Goal: Book appointment/travel/reservation

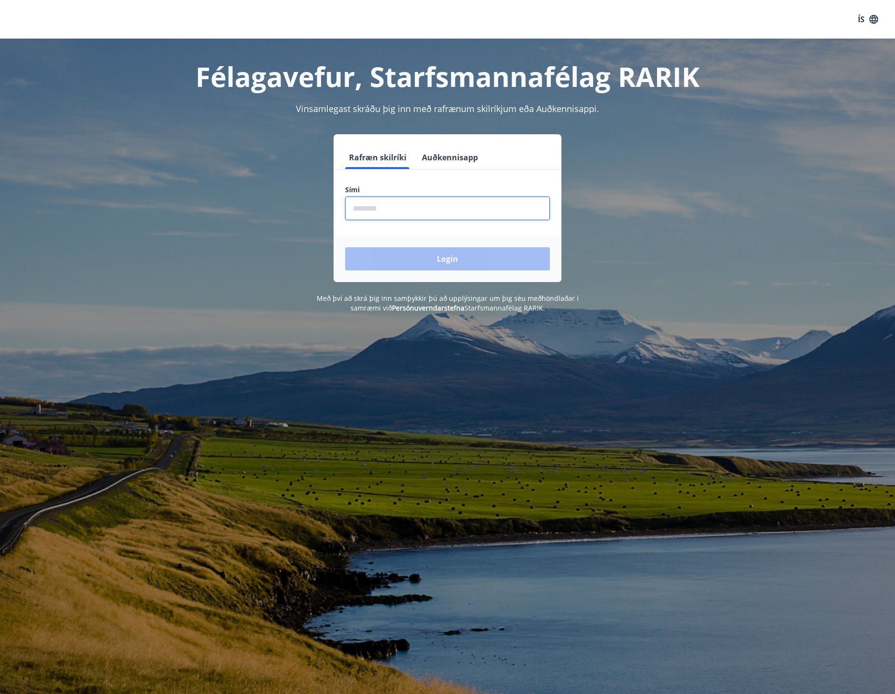
click at [381, 211] on input "phone" at bounding box center [447, 209] width 205 height 24
type input "********"
drag, startPoint x: 437, startPoint y: 267, endPoint x: 443, endPoint y: 261, distance: 7.9
click at [438, 266] on button "Login" at bounding box center [447, 258] width 205 height 23
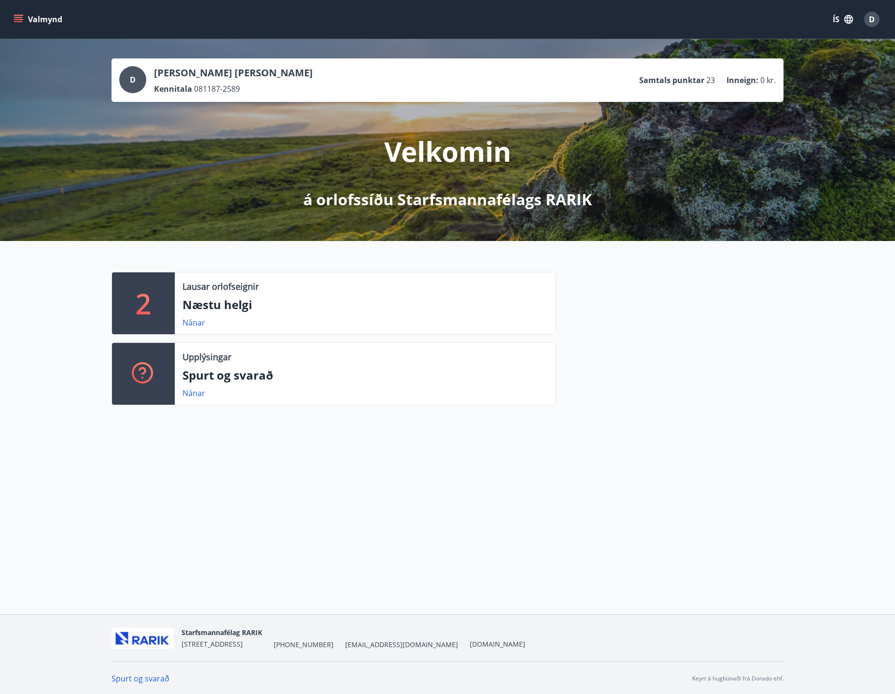
click at [257, 301] on p "Næstu helgi" at bounding box center [365, 305] width 365 height 16
click at [191, 325] on link "Nánar" at bounding box center [194, 322] width 23 height 11
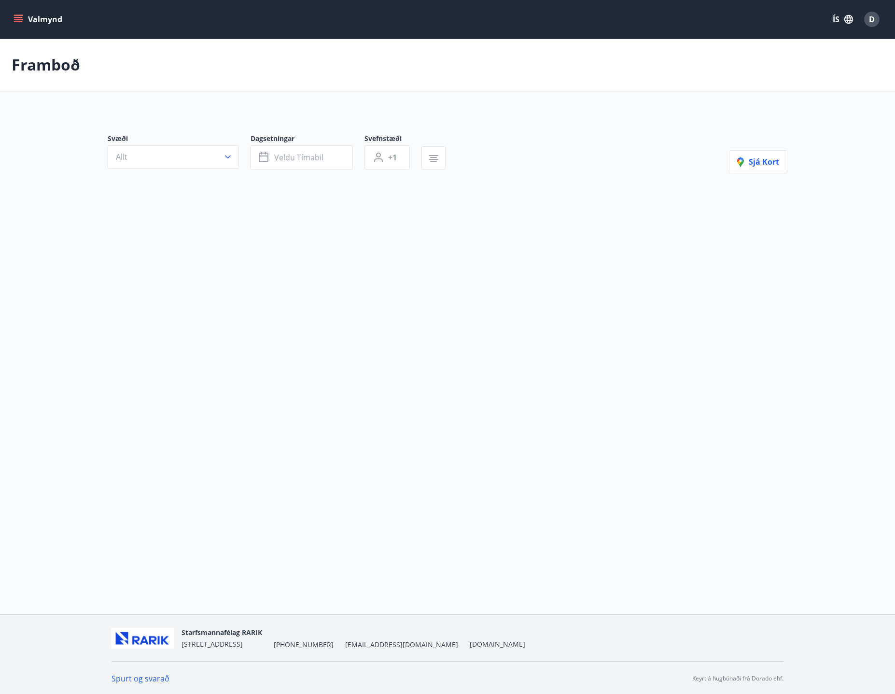
type input "*"
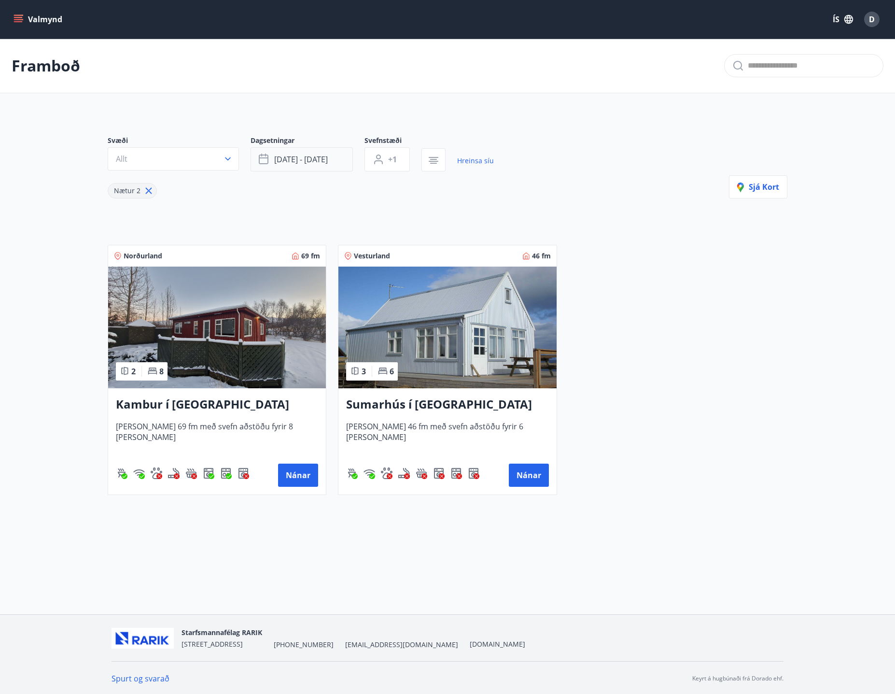
click at [312, 160] on span "sep 12 - sep 15" at bounding box center [301, 159] width 54 height 11
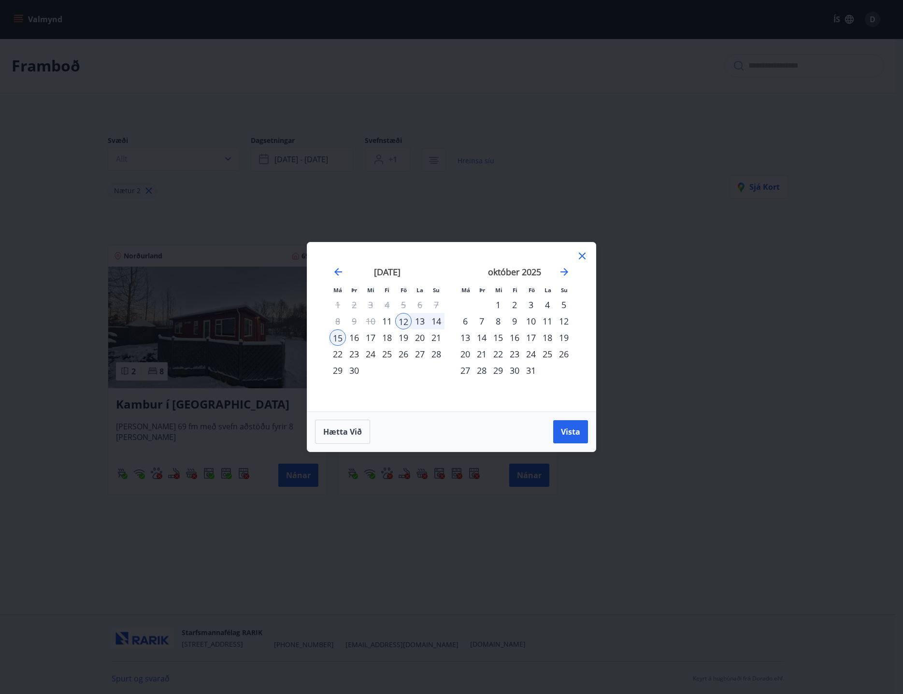
click at [533, 319] on div "10" at bounding box center [531, 321] width 16 height 16
click at [575, 430] on span "Vista" at bounding box center [570, 431] width 19 height 11
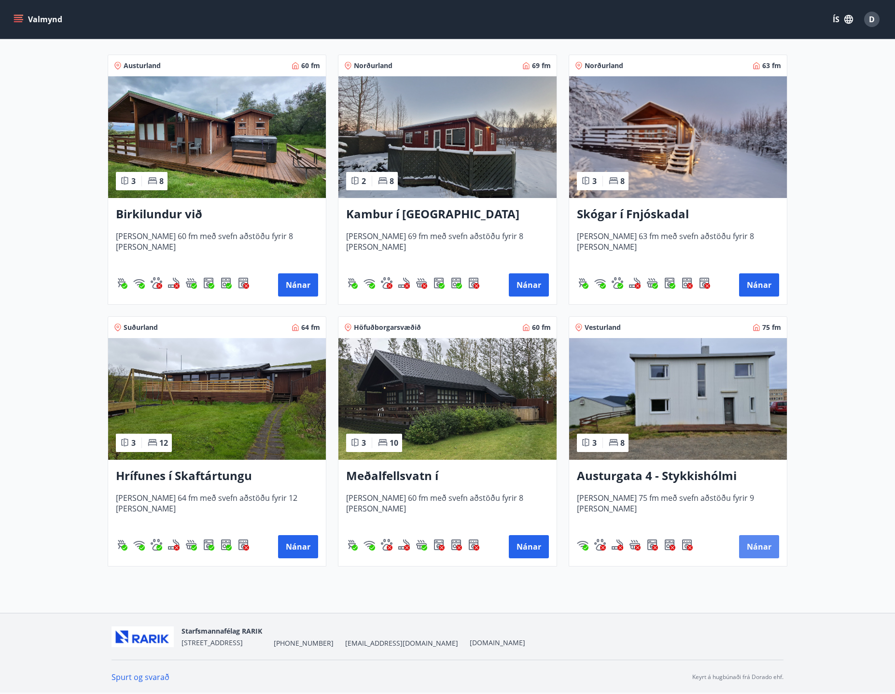
click at [770, 555] on button "Nánar" at bounding box center [759, 546] width 40 height 23
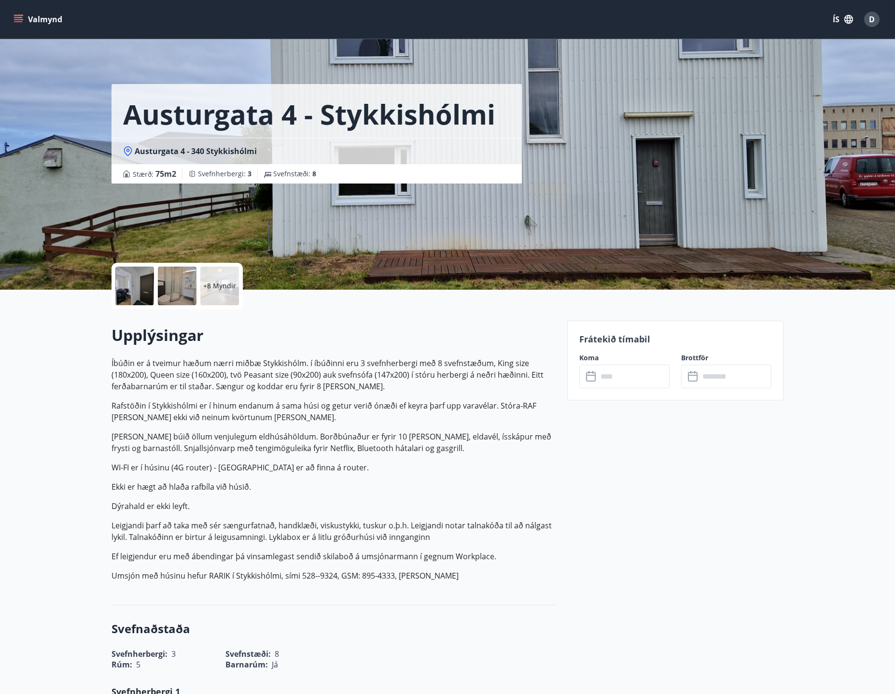
click at [597, 383] on div "​ ​" at bounding box center [625, 377] width 90 height 24
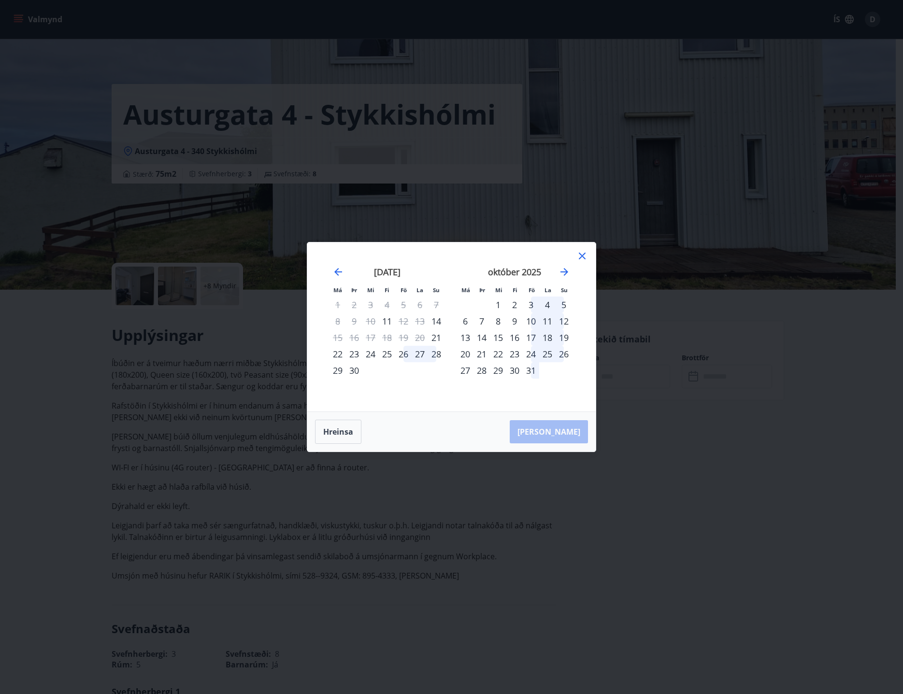
click at [529, 322] on div "10" at bounding box center [531, 321] width 16 height 16
click at [533, 324] on div "10" at bounding box center [531, 321] width 16 height 16
click at [566, 320] on div "12" at bounding box center [563, 321] width 16 height 16
click at [463, 338] on div "13" at bounding box center [465, 337] width 16 height 16
click at [469, 339] on div "13" at bounding box center [465, 337] width 16 height 16
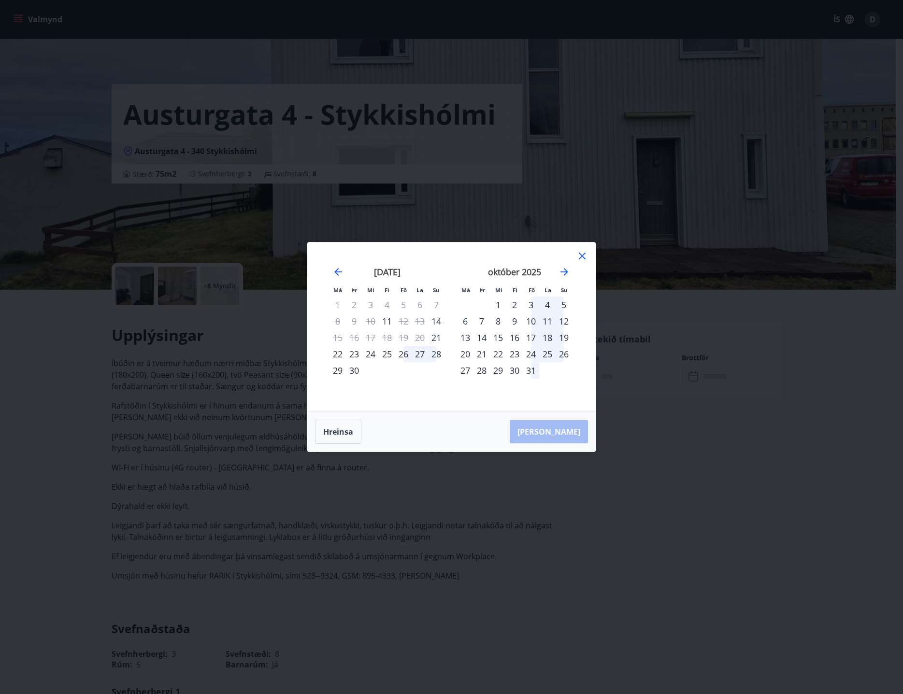
click at [580, 252] on icon at bounding box center [582, 256] width 12 height 12
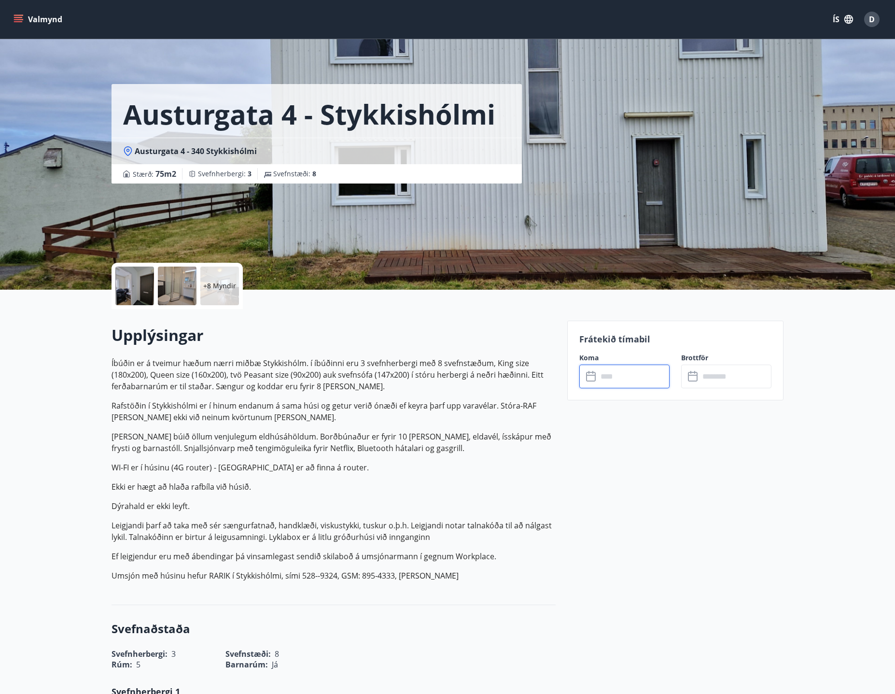
click at [699, 376] on icon at bounding box center [694, 377] width 12 height 12
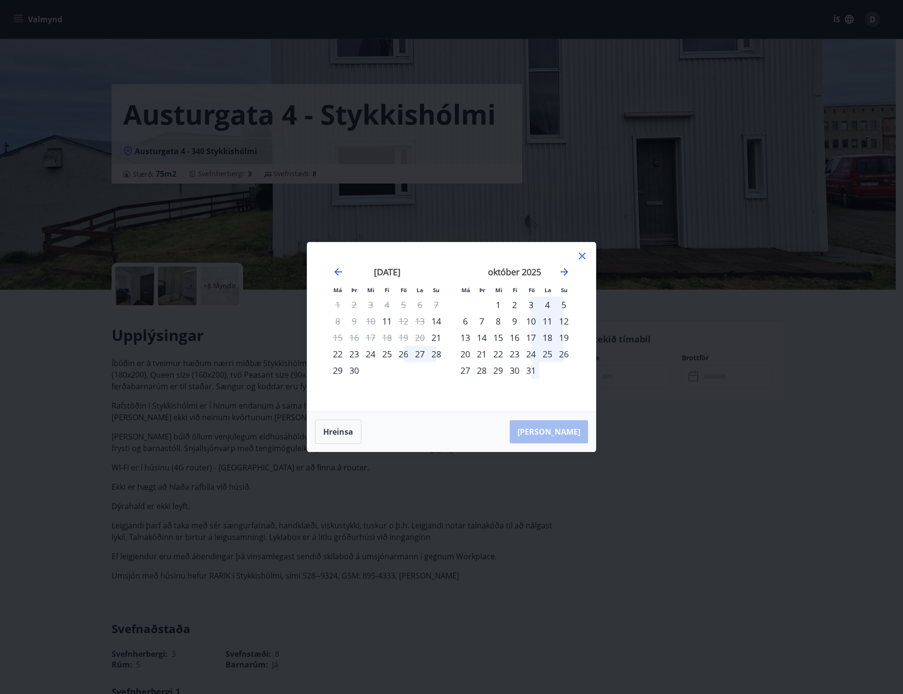
click at [566, 322] on div "12" at bounding box center [563, 321] width 16 height 16
click at [563, 320] on div "12" at bounding box center [563, 321] width 16 height 16
drag, startPoint x: 563, startPoint y: 320, endPoint x: 510, endPoint y: 330, distance: 53.2
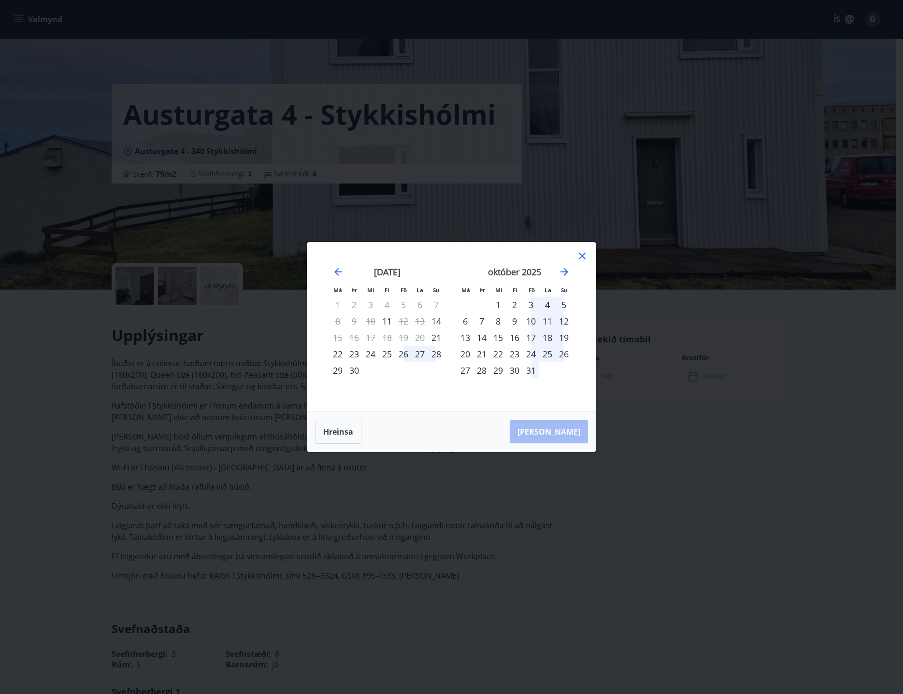
click at [563, 321] on div "12" at bounding box center [563, 321] width 16 height 16
click at [510, 330] on div "16" at bounding box center [514, 337] width 16 height 16
click at [502, 345] on div "15" at bounding box center [498, 337] width 16 height 16
click at [349, 429] on button "Hreinsa" at bounding box center [338, 432] width 46 height 24
click at [533, 322] on div "10" at bounding box center [531, 321] width 16 height 16
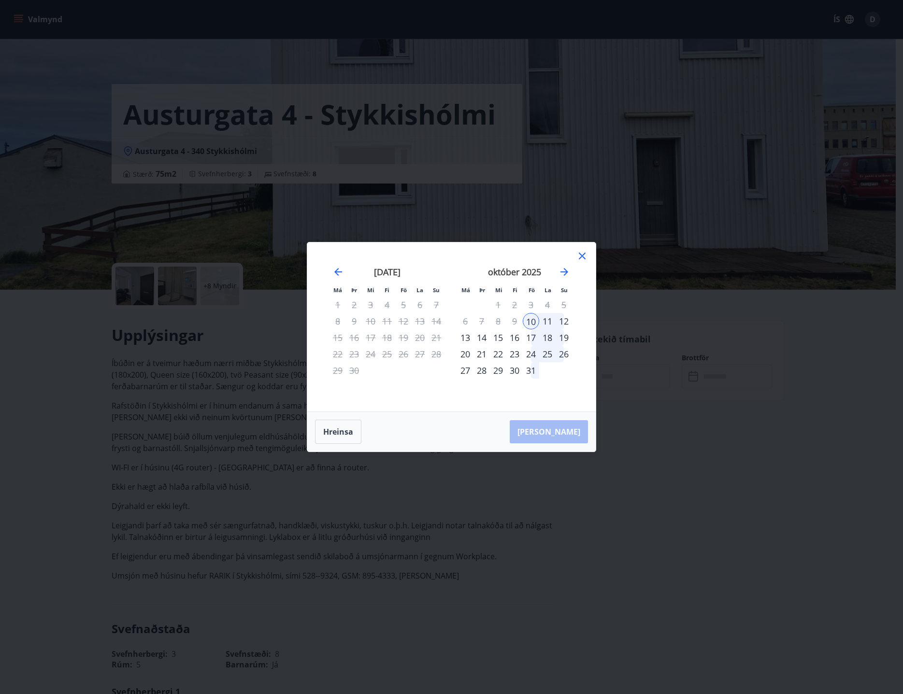
click at [562, 320] on div "12" at bounding box center [563, 321] width 16 height 16
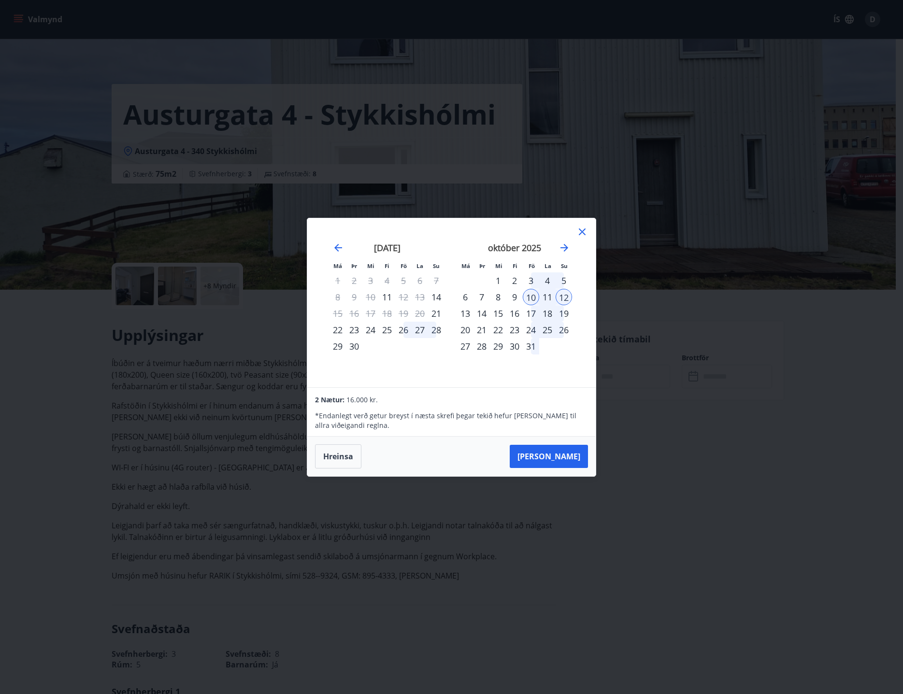
click at [582, 233] on icon at bounding box center [582, 232] width 12 height 12
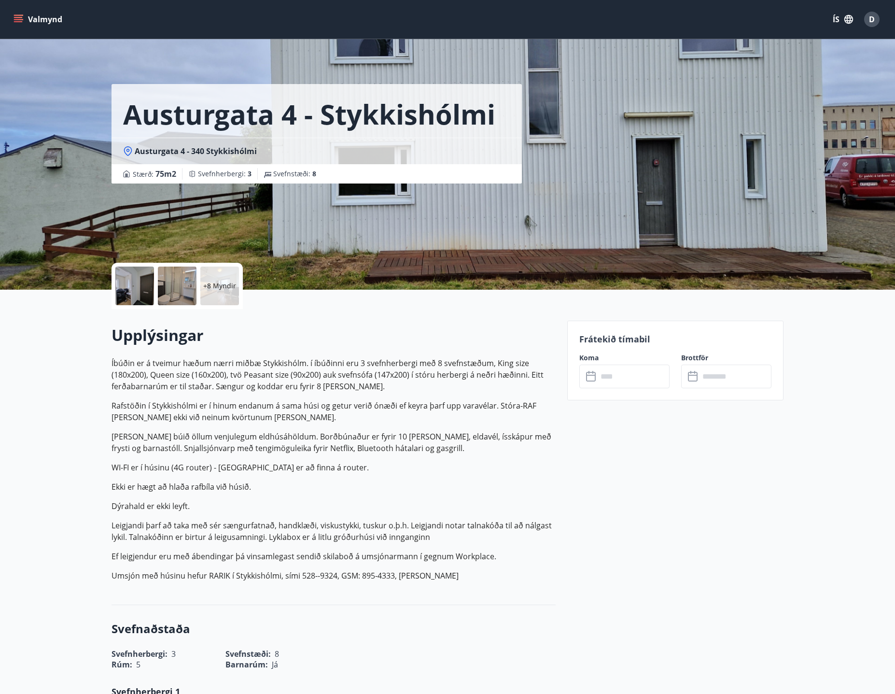
click at [591, 379] on icon at bounding box center [592, 377] width 12 height 12
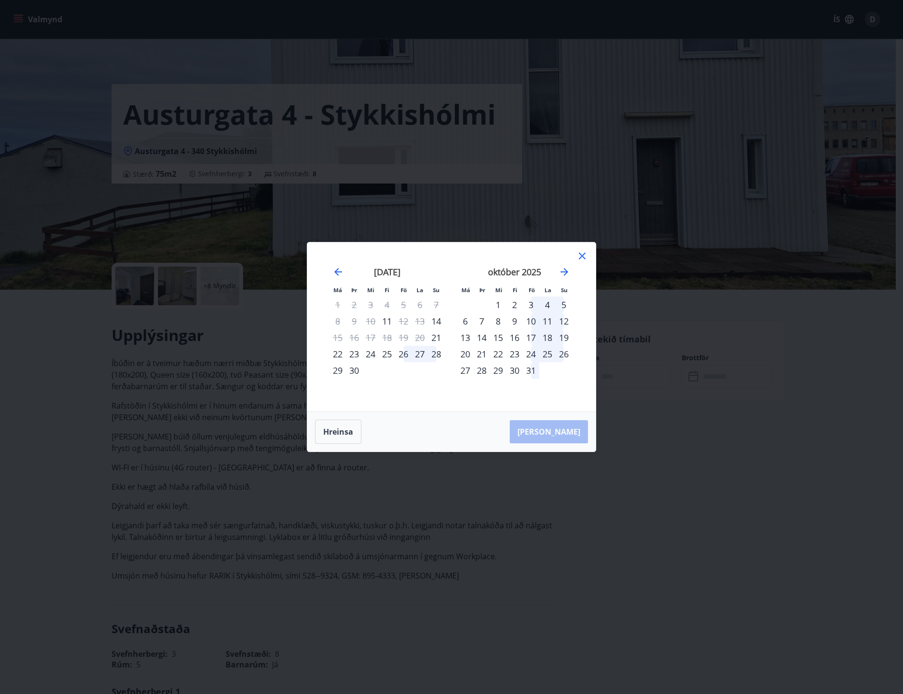
click at [533, 320] on div "10" at bounding box center [531, 321] width 16 height 16
click at [330, 435] on button "Hreinsa" at bounding box center [338, 432] width 46 height 24
click at [532, 321] on div "10" at bounding box center [531, 321] width 16 height 16
click at [564, 322] on div "12" at bounding box center [563, 321] width 16 height 16
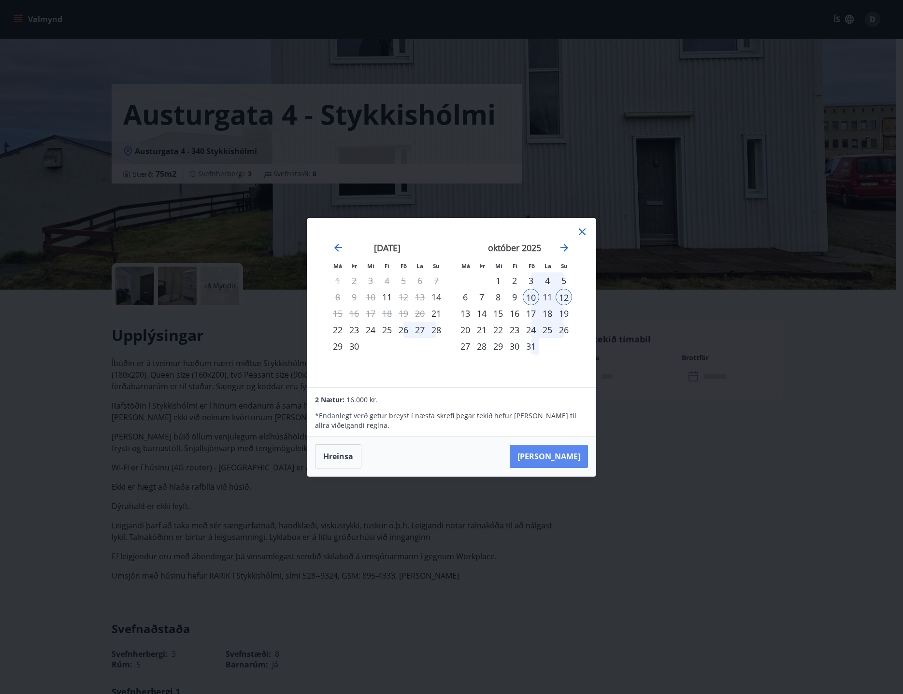
click at [577, 453] on button "Taka Frá" at bounding box center [548, 456] width 78 height 23
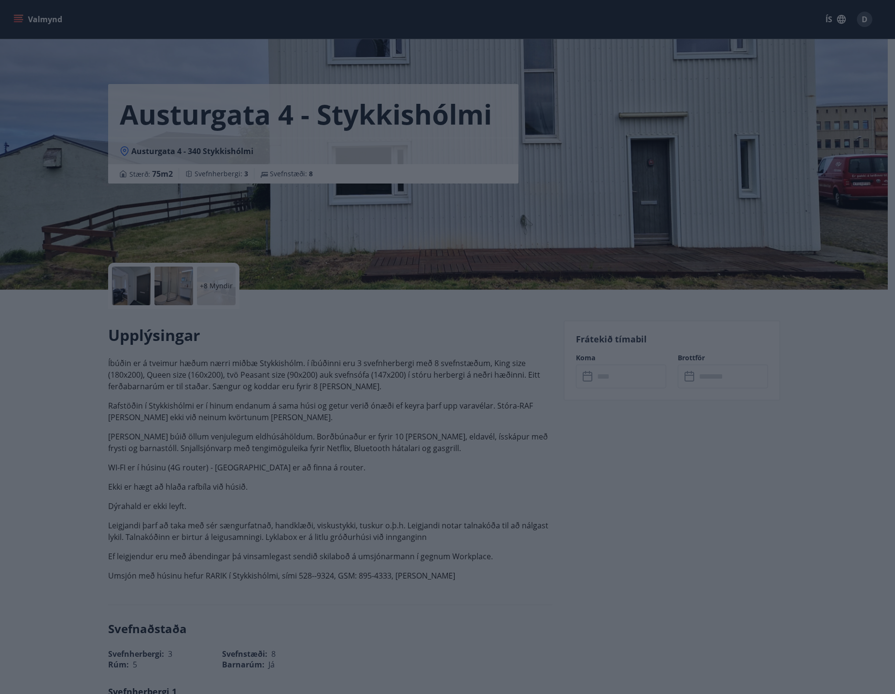
type input "******"
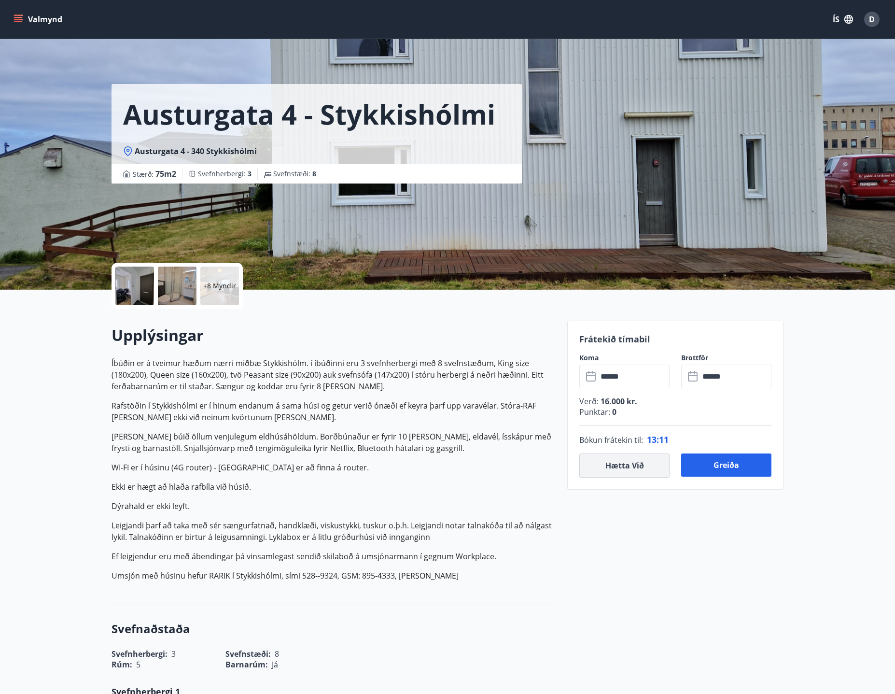
click at [636, 464] on button "Hætta við" at bounding box center [625, 465] width 90 height 24
click at [130, 279] on div at bounding box center [134, 286] width 39 height 39
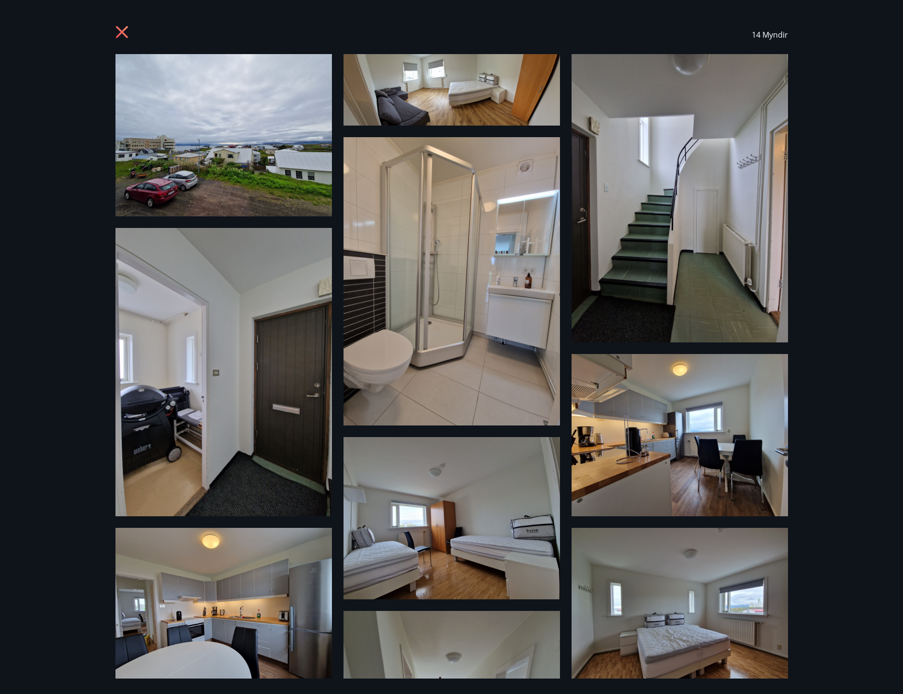
click at [270, 127] on img at bounding box center [223, 135] width 216 height 162
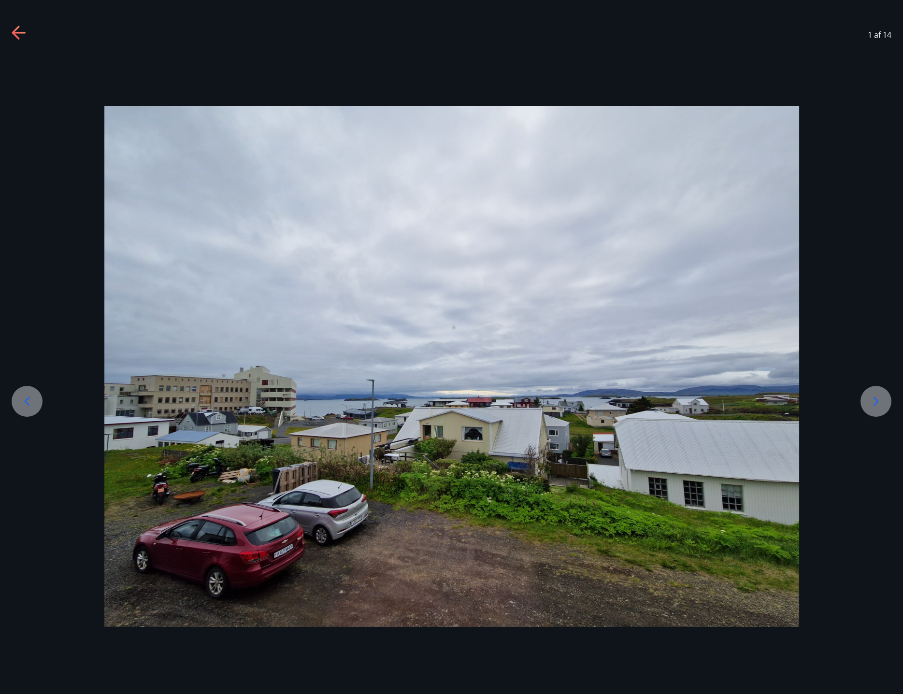
click at [875, 404] on icon at bounding box center [875, 400] width 5 height 9
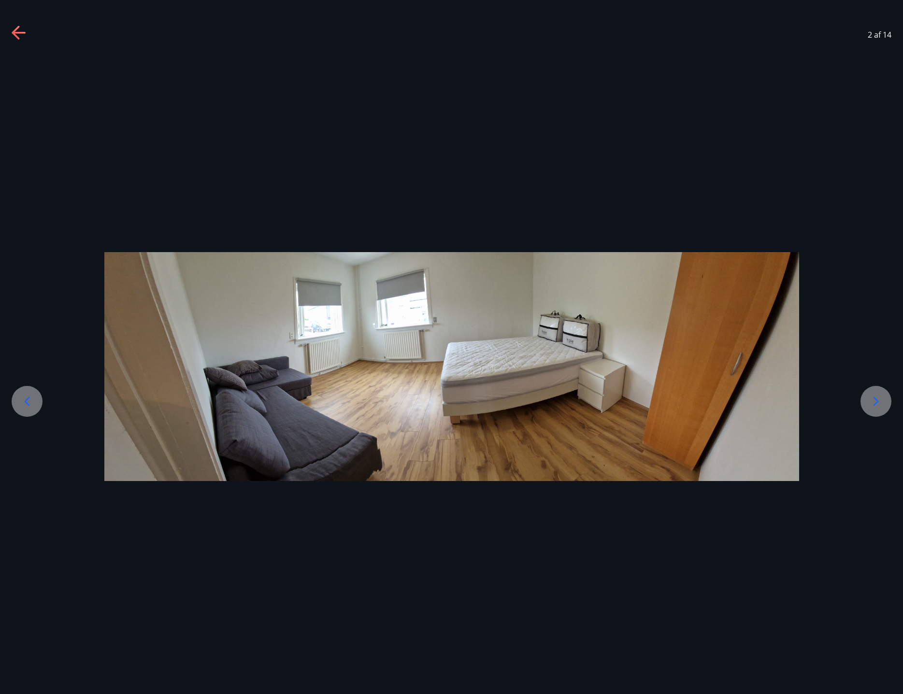
click at [876, 400] on icon at bounding box center [875, 400] width 5 height 9
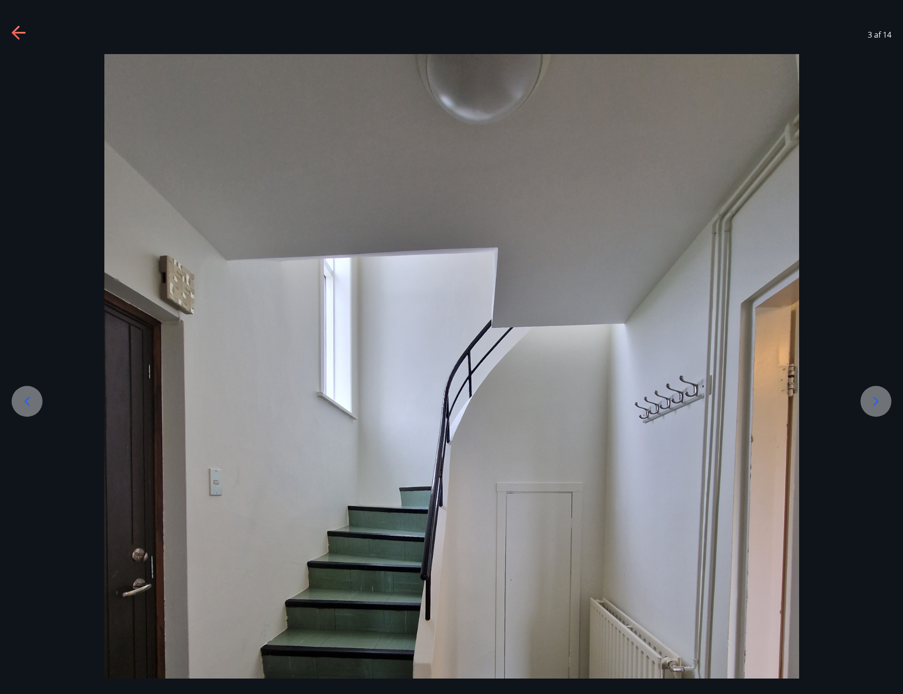
click at [876, 400] on icon at bounding box center [875, 400] width 5 height 9
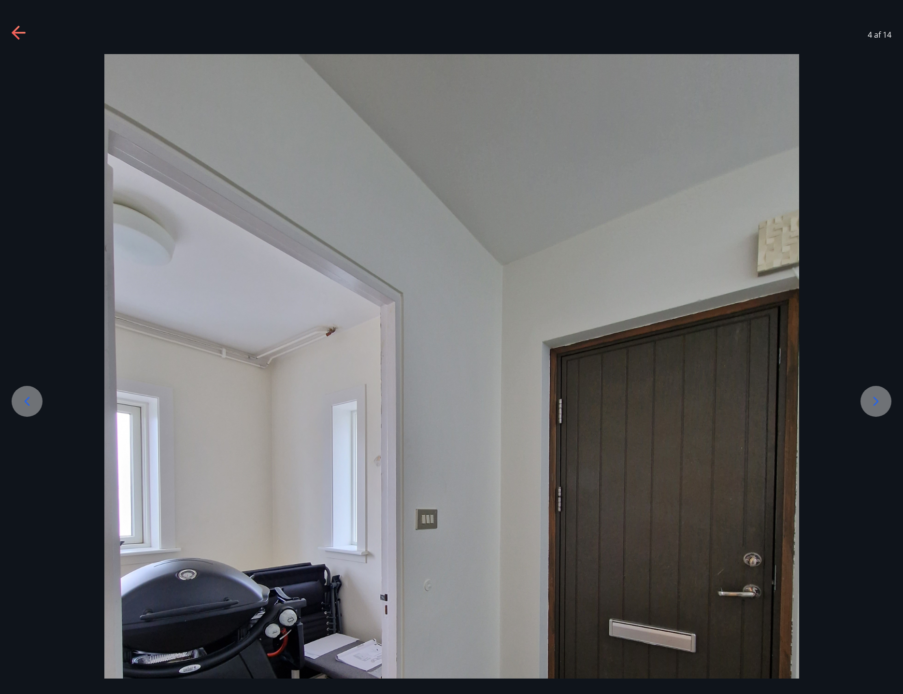
click at [876, 400] on icon at bounding box center [875, 400] width 5 height 9
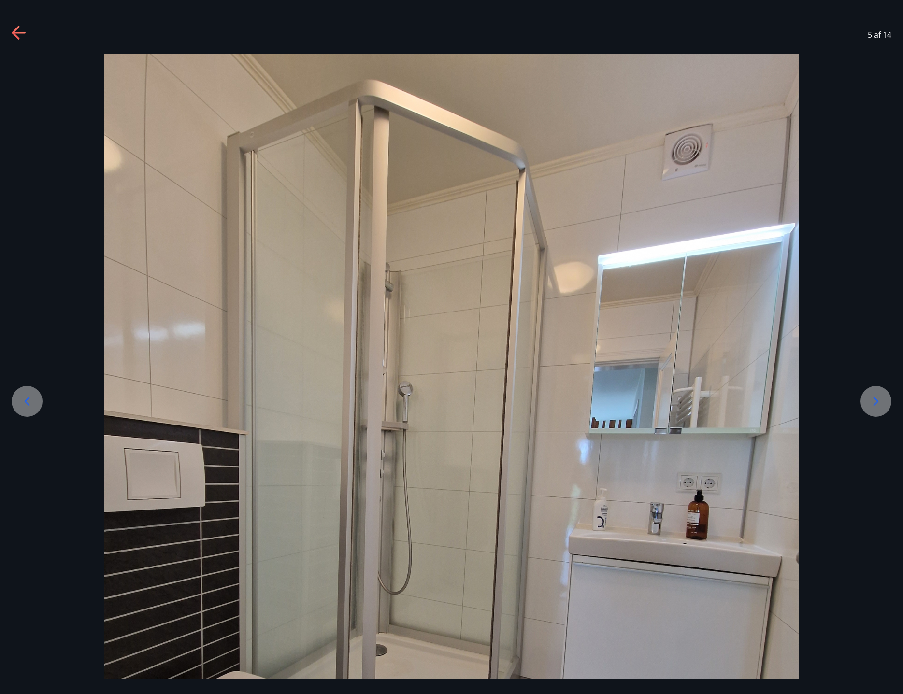
click at [876, 400] on icon at bounding box center [875, 400] width 5 height 9
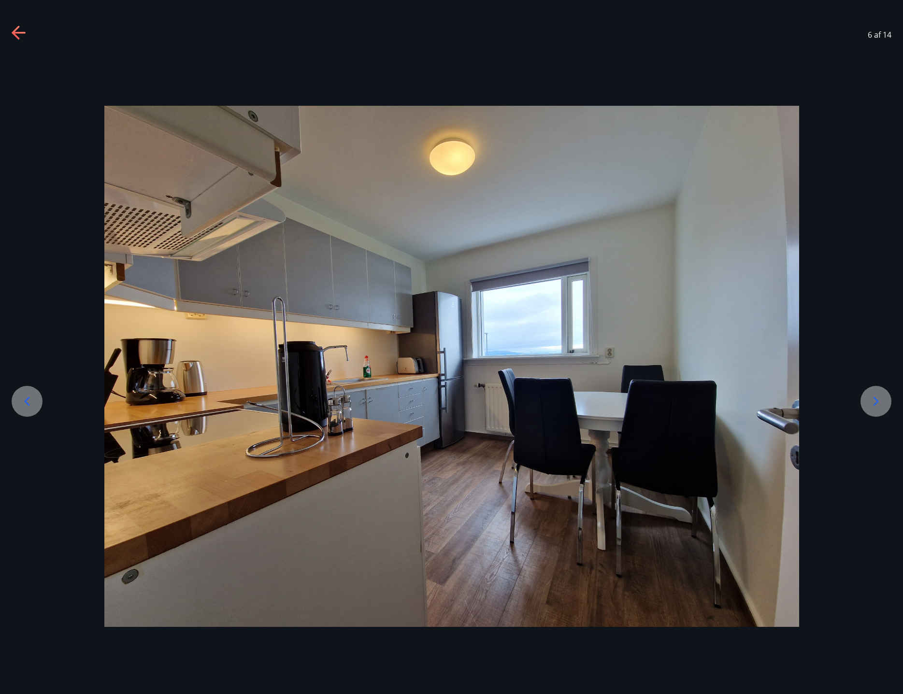
click at [876, 400] on icon at bounding box center [875, 400] width 5 height 9
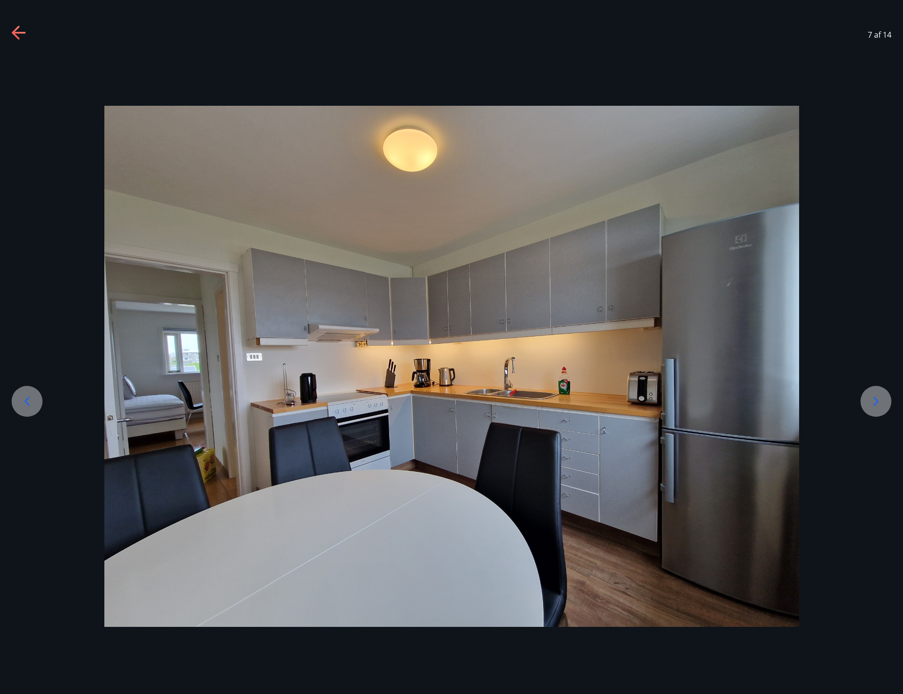
click at [876, 400] on icon at bounding box center [875, 400] width 5 height 9
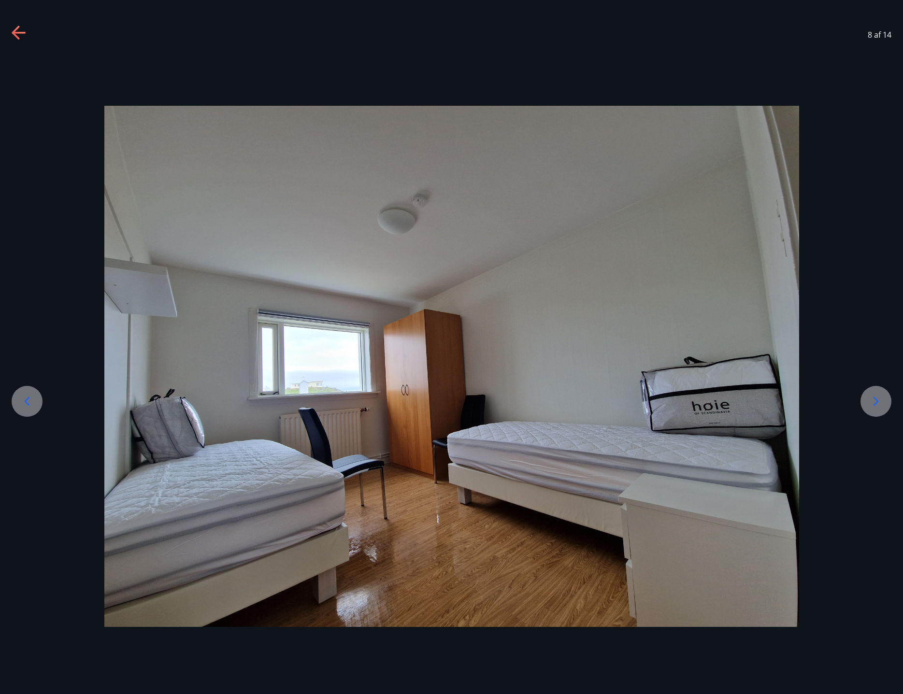
click at [876, 400] on icon at bounding box center [875, 400] width 5 height 9
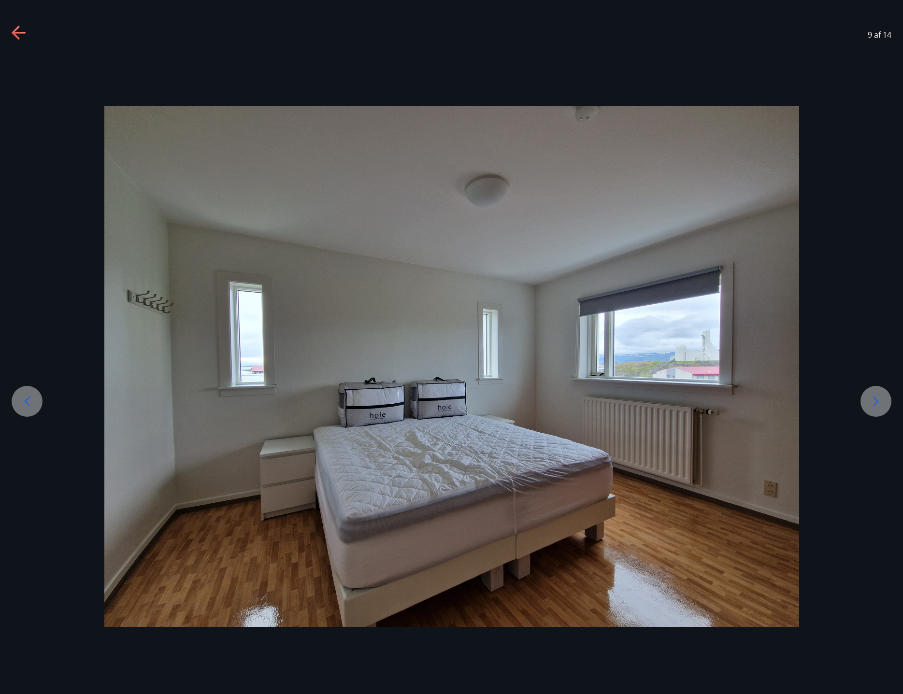
click at [876, 400] on icon at bounding box center [875, 400] width 5 height 9
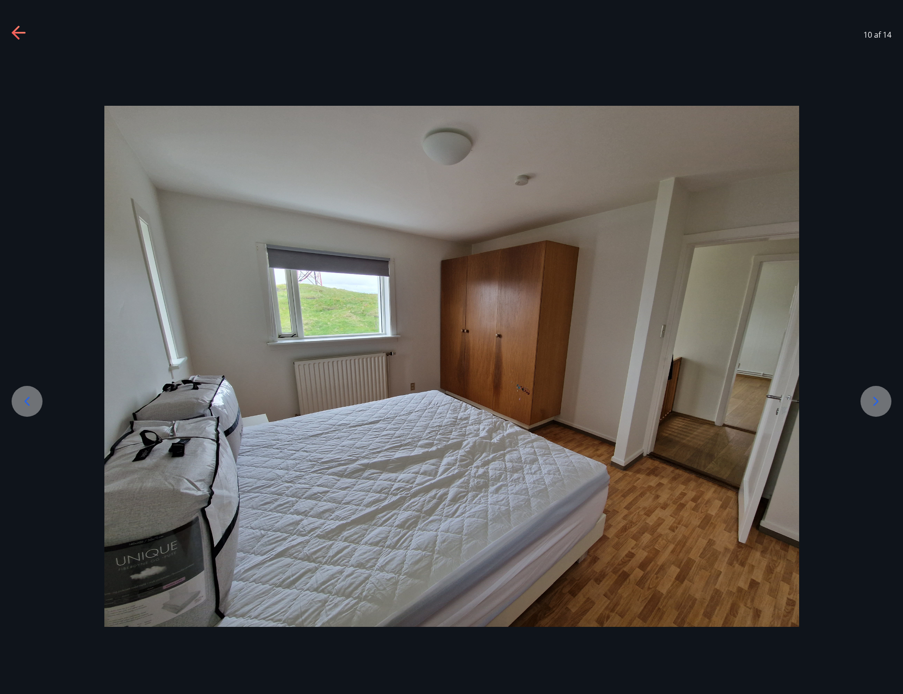
click at [876, 400] on icon at bounding box center [875, 400] width 5 height 9
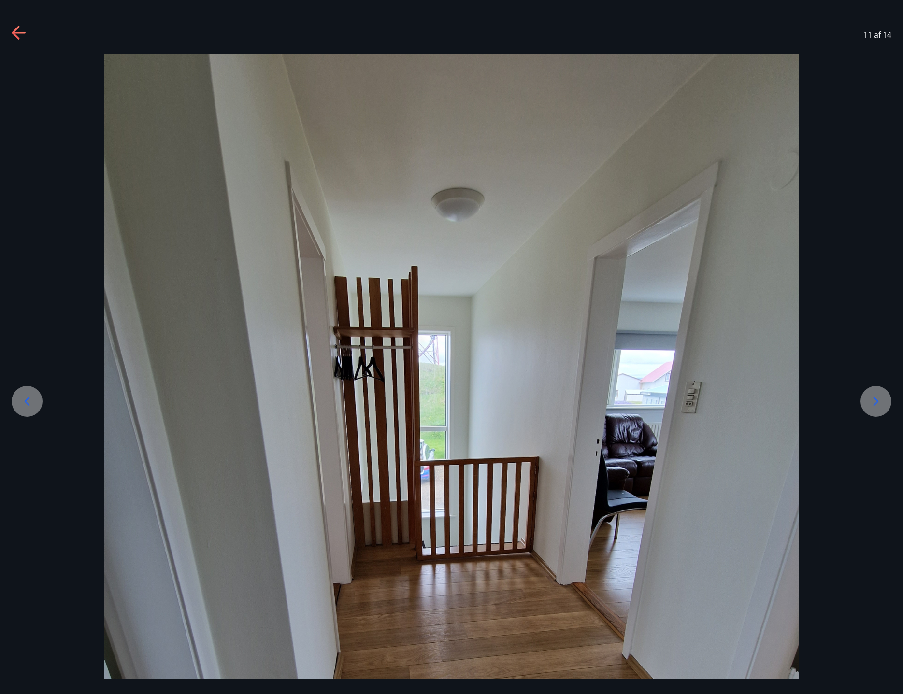
click at [876, 400] on icon at bounding box center [875, 400] width 5 height 9
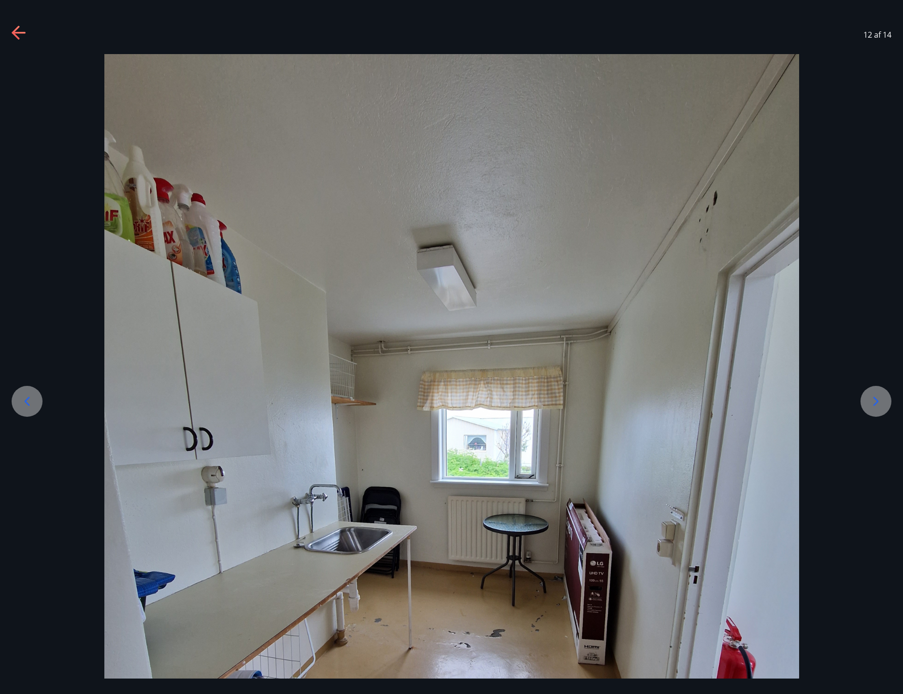
click at [876, 400] on icon at bounding box center [875, 400] width 5 height 9
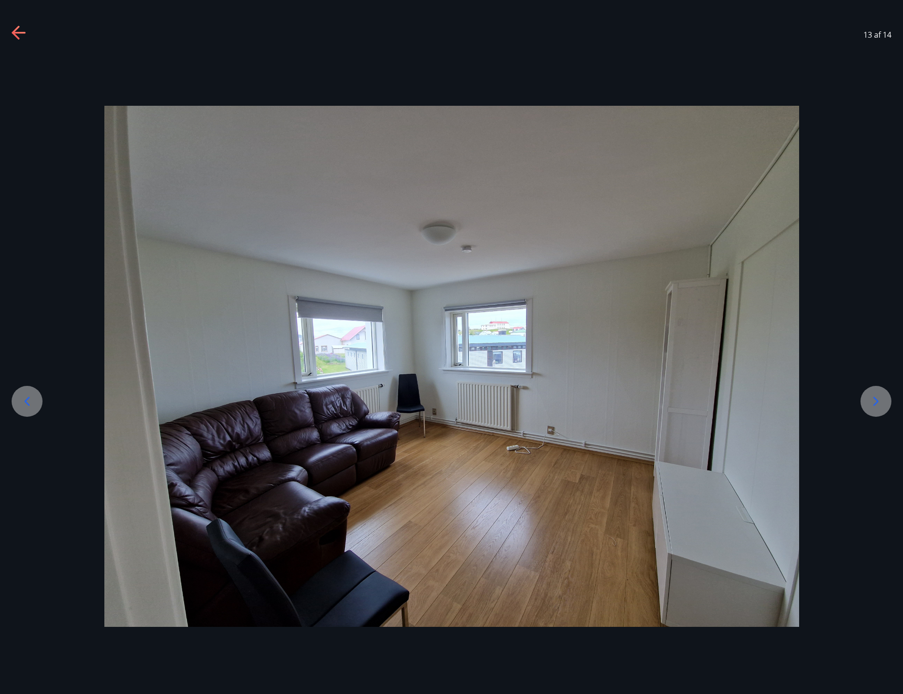
click at [876, 400] on icon at bounding box center [875, 400] width 5 height 9
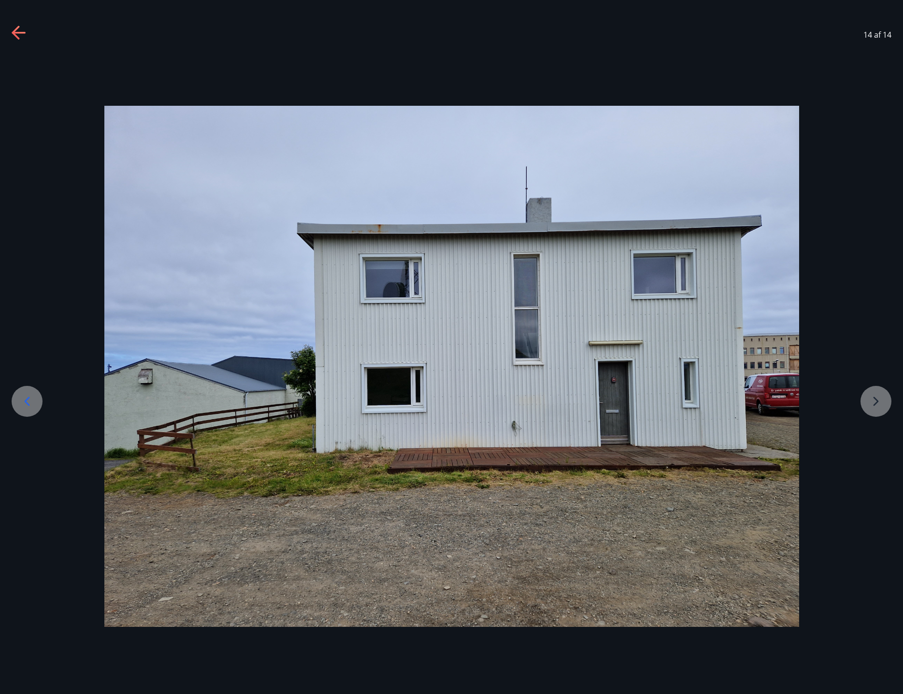
click at [876, 400] on div at bounding box center [451, 366] width 903 height 521
click at [870, 401] on div at bounding box center [451, 366] width 903 height 521
click at [869, 401] on div at bounding box center [451, 366] width 903 height 521
click at [877, 403] on div at bounding box center [451, 366] width 903 height 521
click at [32, 397] on icon at bounding box center [26, 401] width 15 height 15
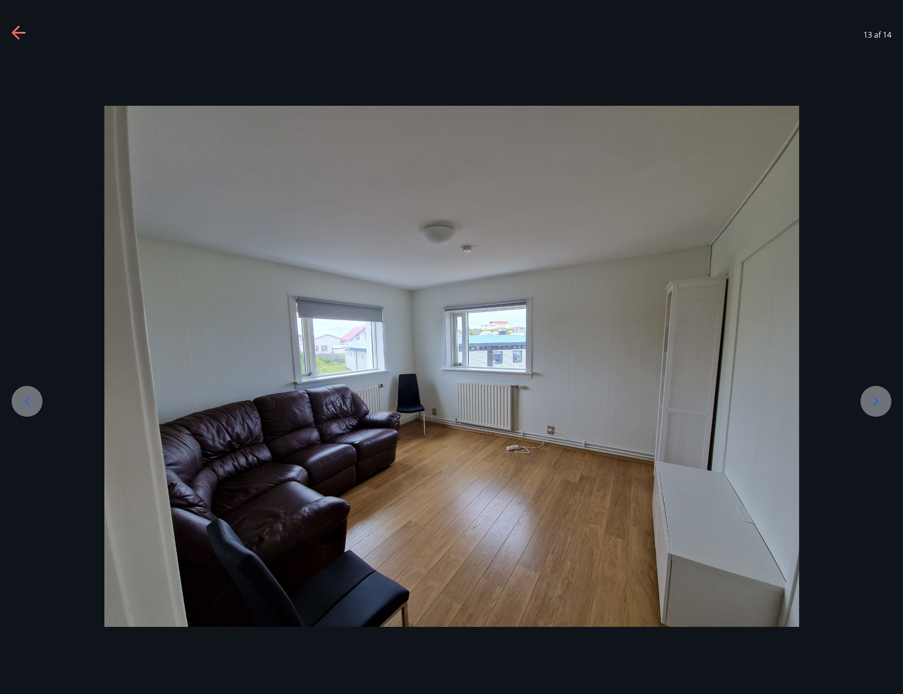
click at [23, 404] on icon at bounding box center [26, 401] width 15 height 15
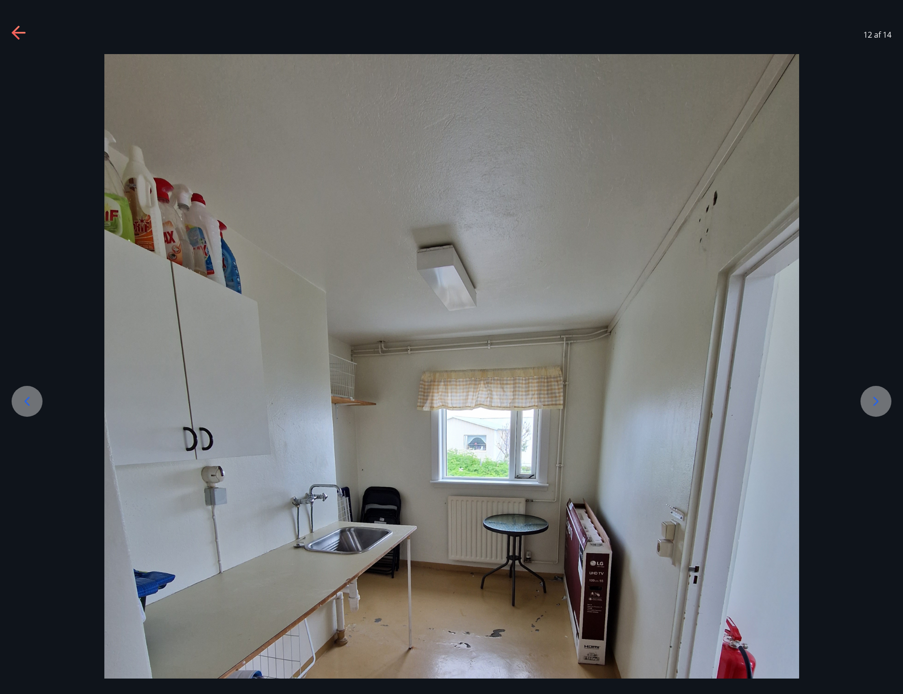
click at [23, 404] on icon at bounding box center [26, 401] width 15 height 15
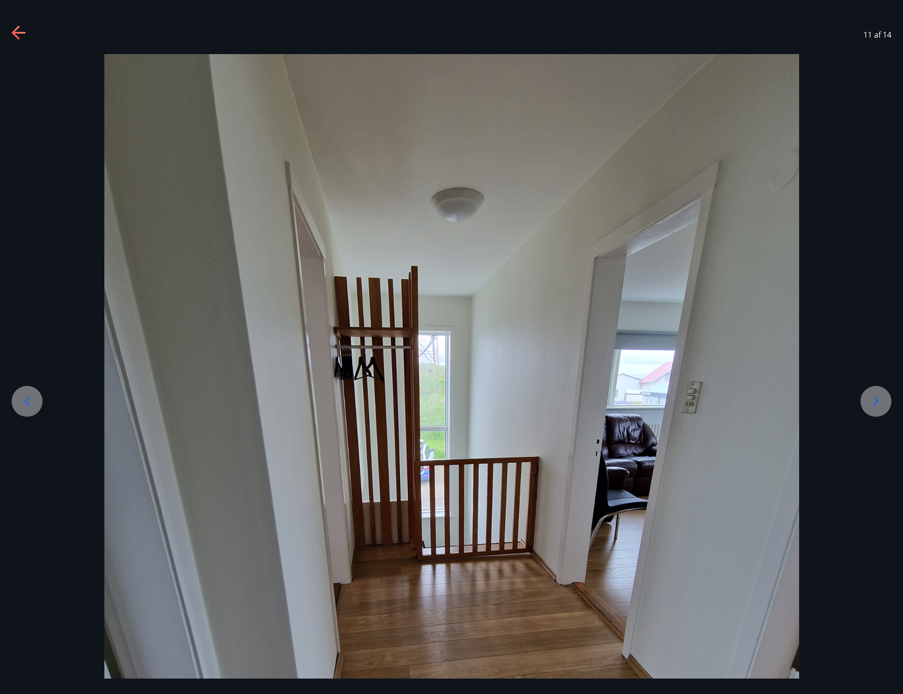
click at [23, 404] on icon at bounding box center [26, 401] width 15 height 15
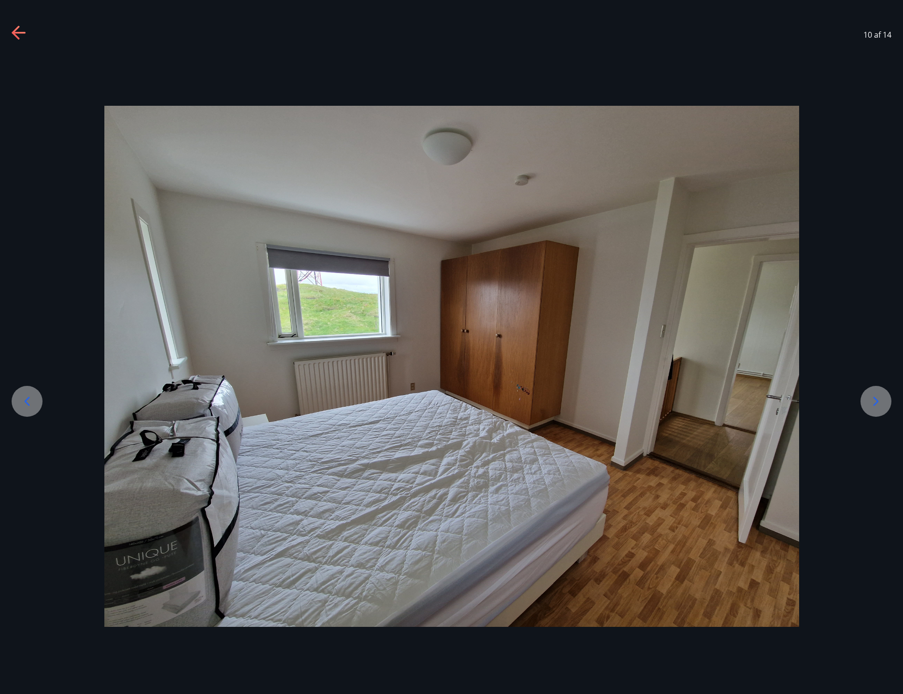
click at [23, 404] on icon at bounding box center [26, 401] width 15 height 15
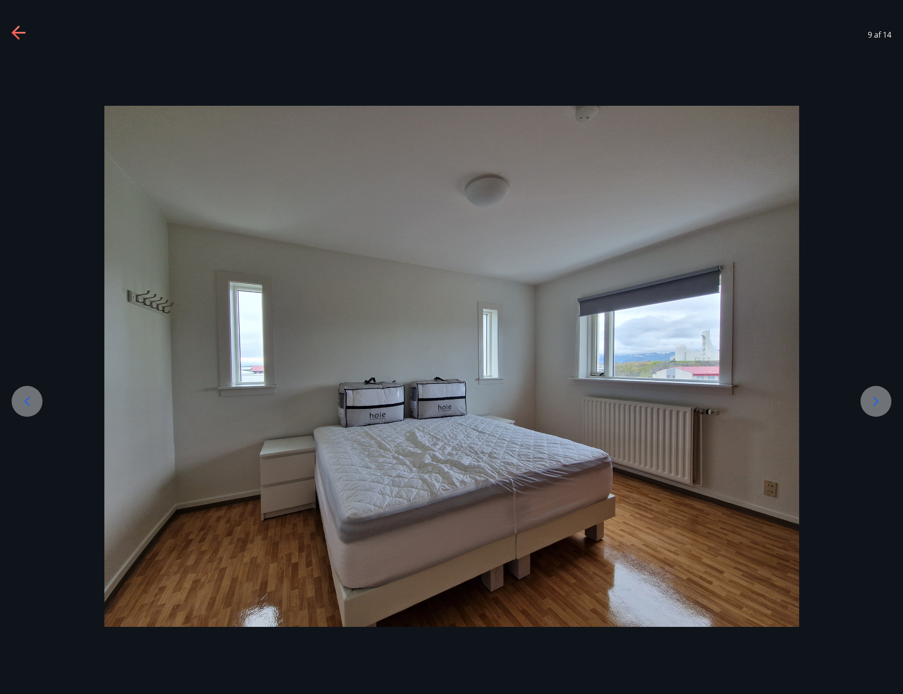
click at [877, 402] on icon at bounding box center [875, 400] width 5 height 9
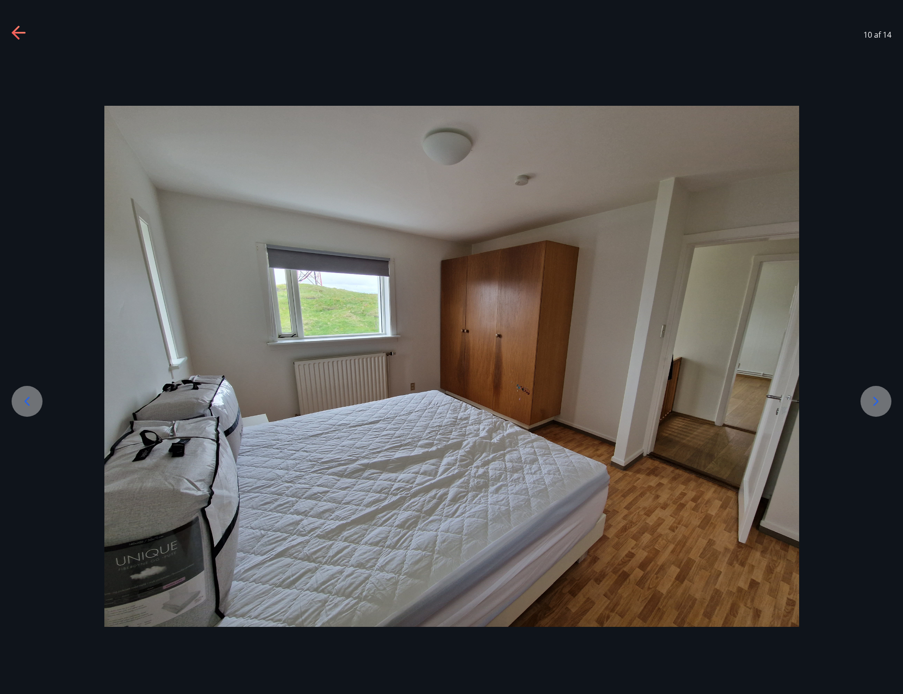
click at [32, 402] on icon at bounding box center [26, 401] width 15 height 15
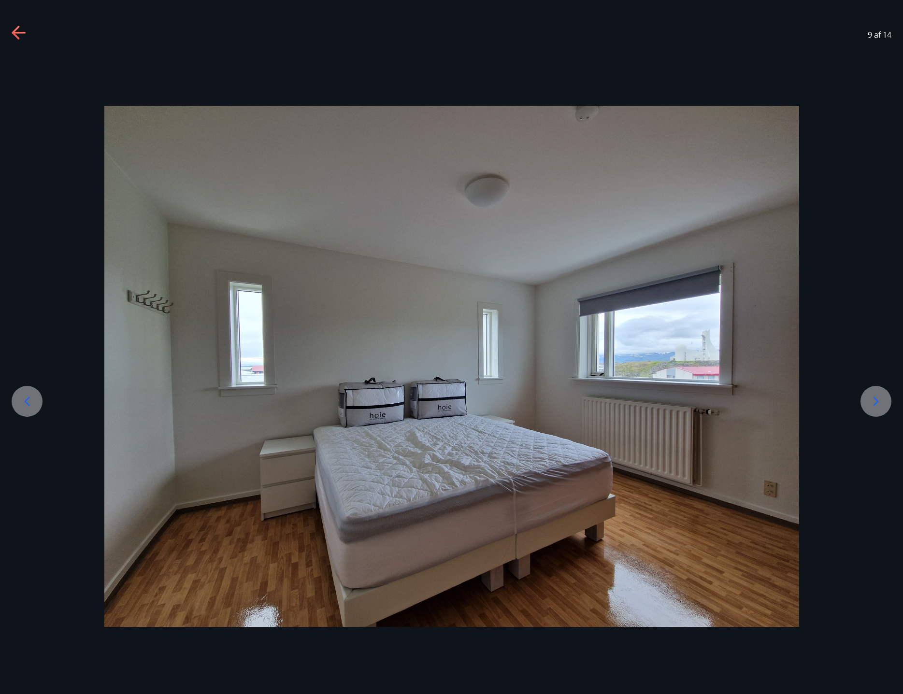
click at [862, 402] on div at bounding box center [875, 401] width 31 height 31
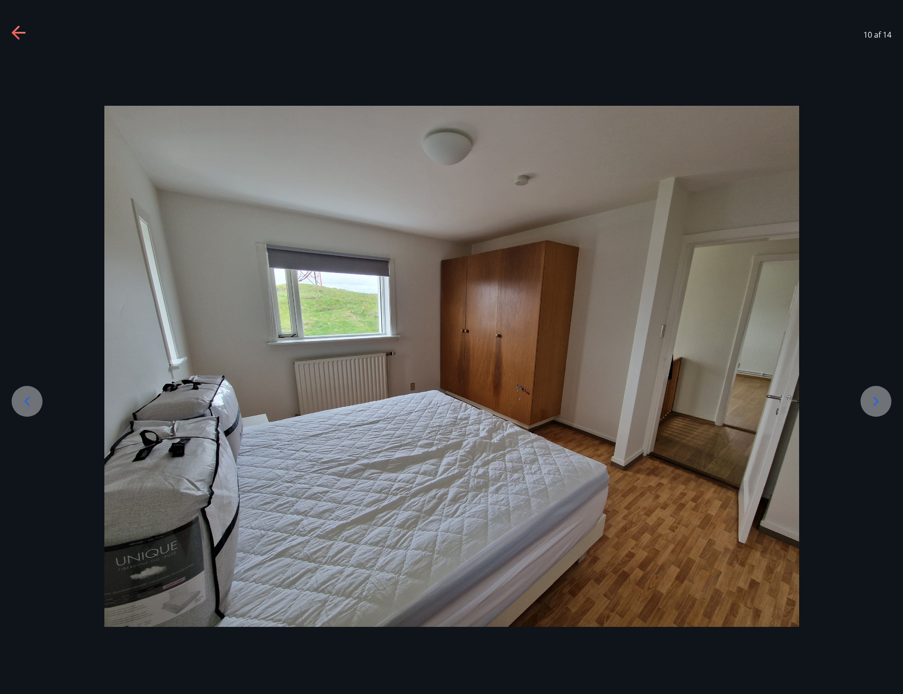
click at [25, 407] on icon at bounding box center [26, 401] width 15 height 15
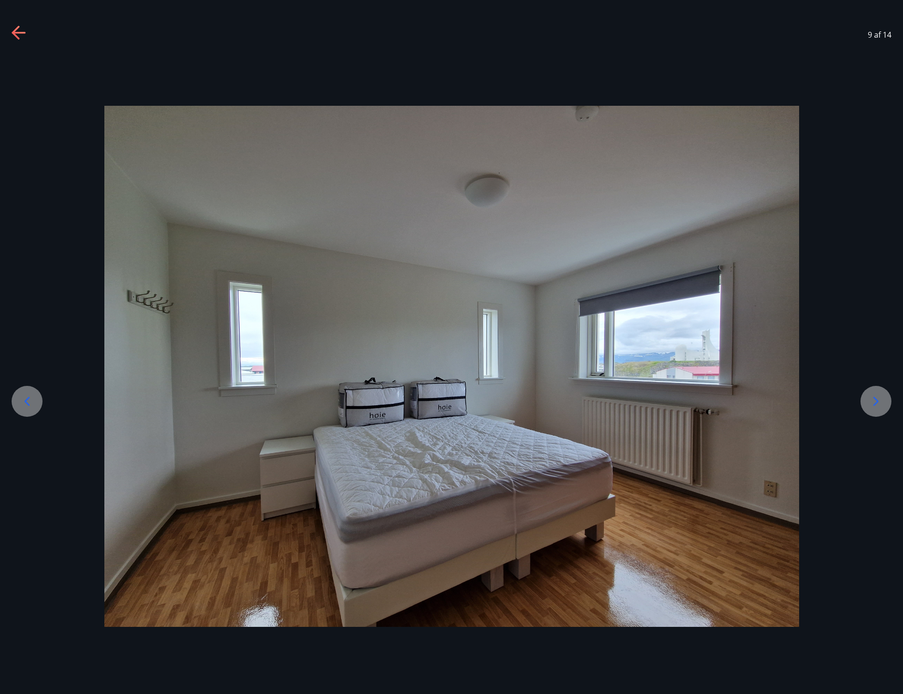
click at [25, 407] on icon at bounding box center [26, 401] width 15 height 15
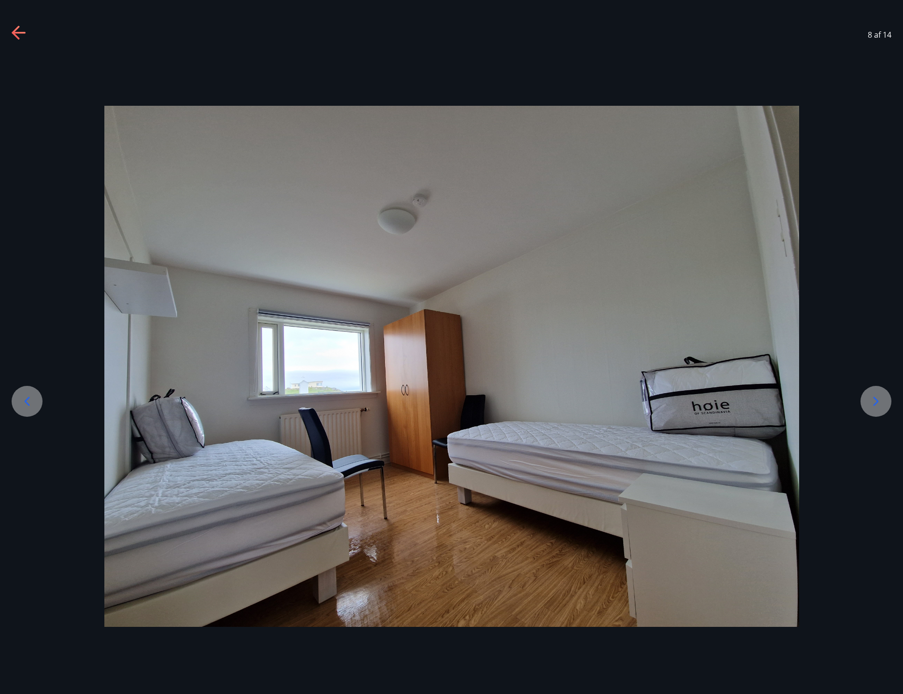
click at [25, 407] on icon at bounding box center [26, 401] width 15 height 15
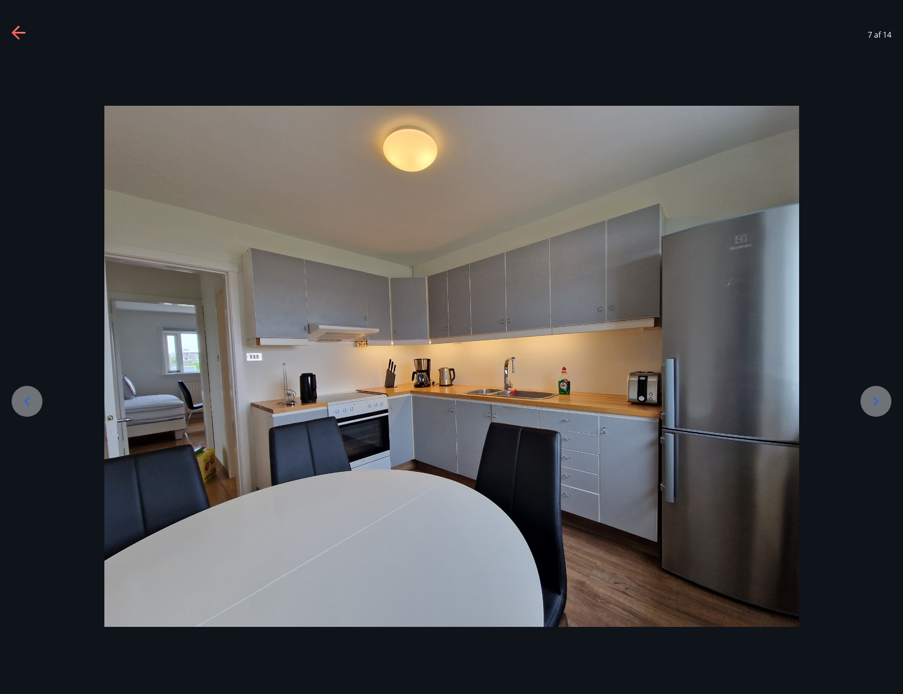
click at [25, 407] on icon at bounding box center [26, 401] width 15 height 15
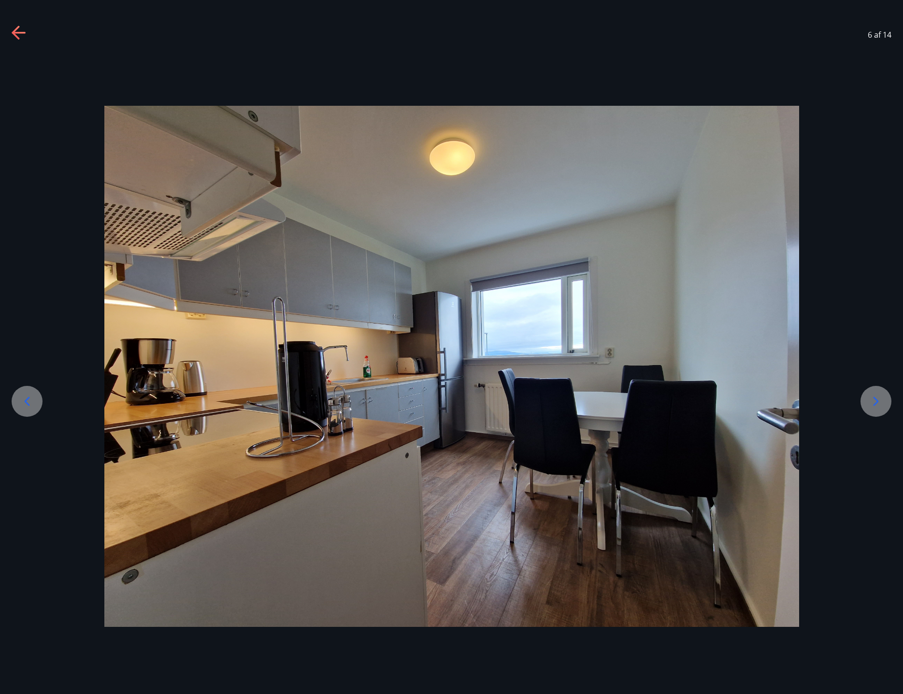
click at [25, 407] on icon at bounding box center [26, 401] width 15 height 15
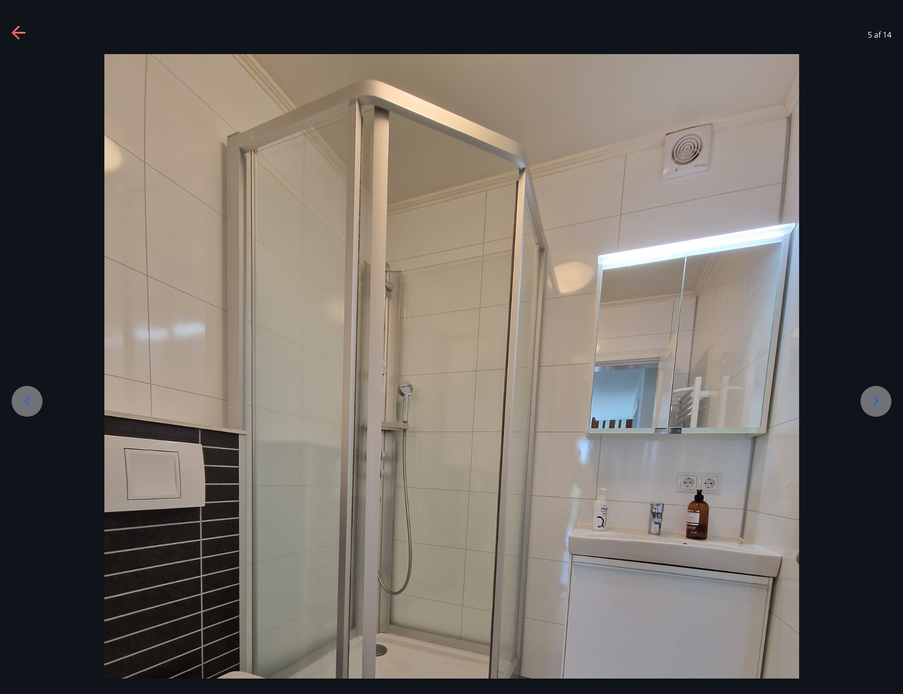
click at [25, 407] on icon at bounding box center [26, 401] width 15 height 15
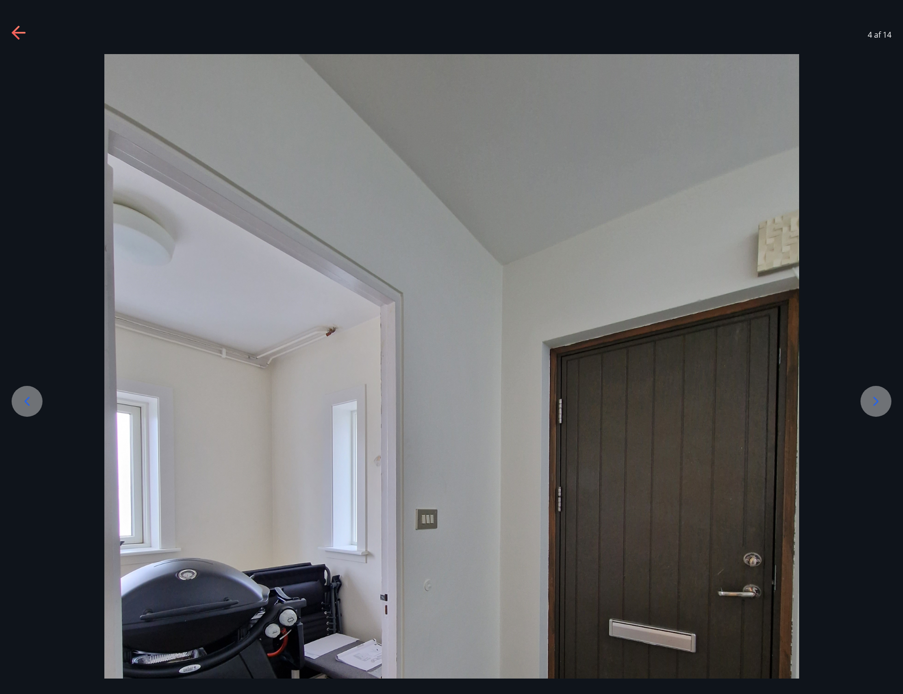
click at [25, 407] on icon at bounding box center [26, 401] width 15 height 15
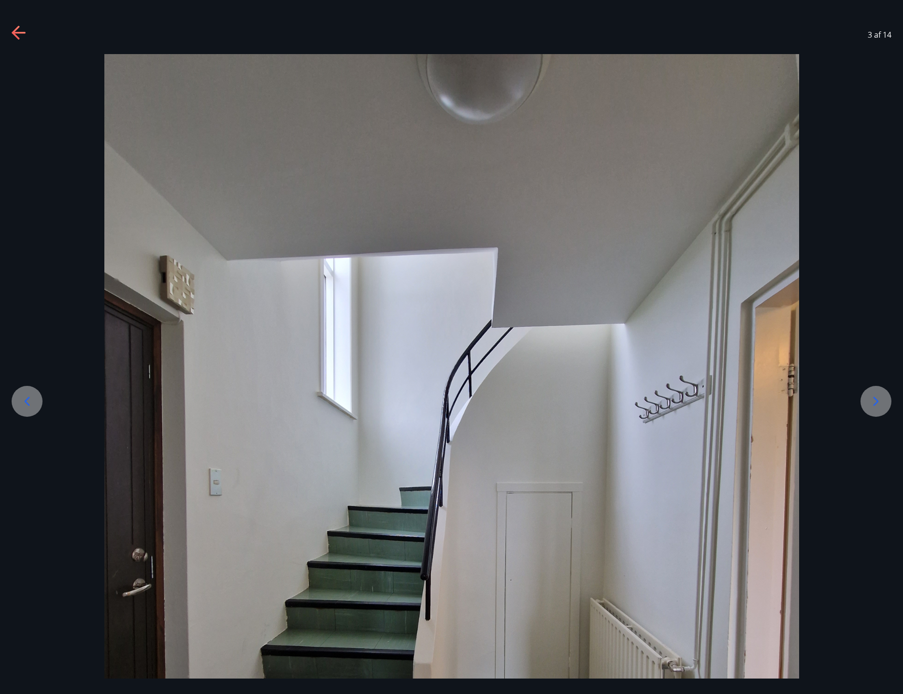
click at [25, 407] on icon at bounding box center [26, 401] width 15 height 15
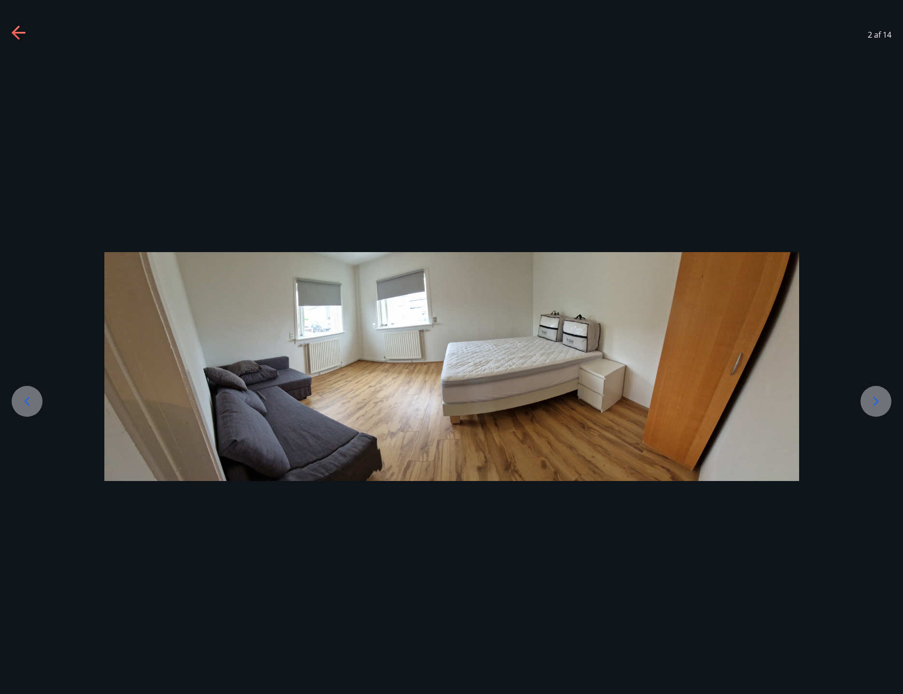
click at [25, 407] on icon at bounding box center [26, 401] width 15 height 15
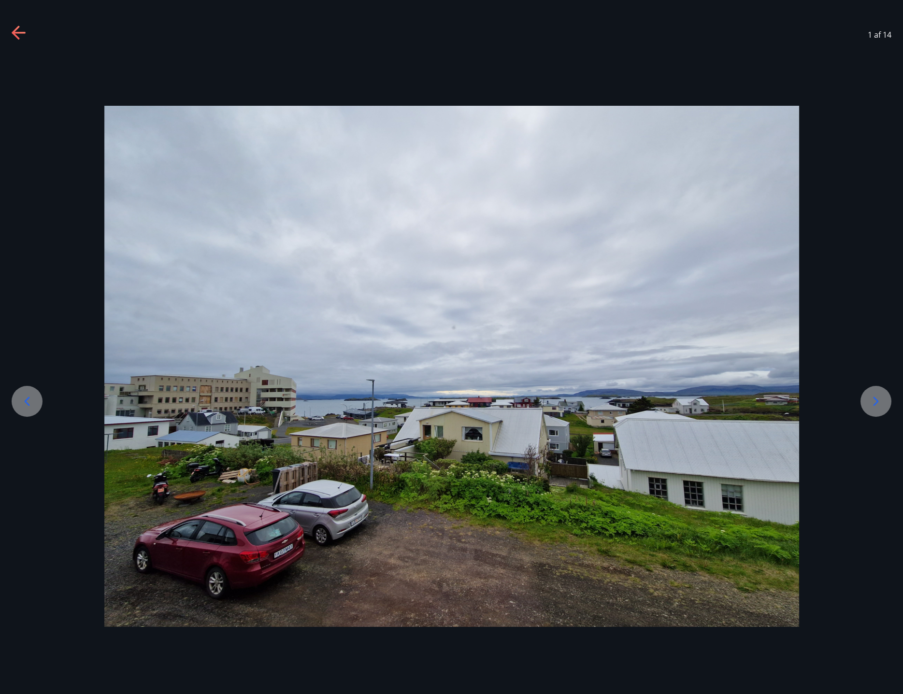
click at [25, 407] on icon at bounding box center [26, 401] width 15 height 15
click at [14, 33] on icon at bounding box center [16, 33] width 8 height 14
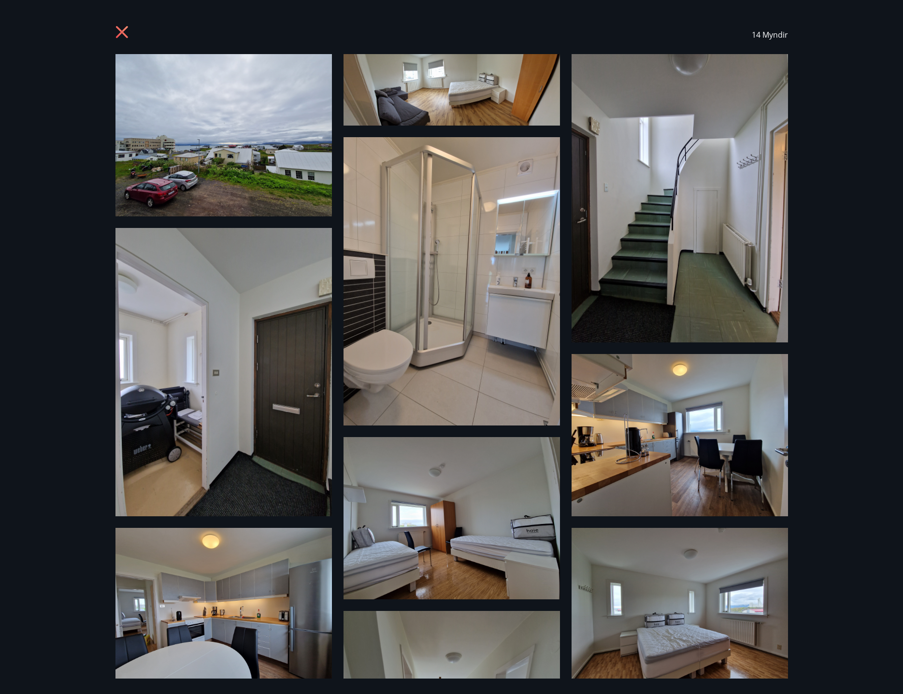
click at [122, 31] on icon at bounding box center [121, 32] width 2 height 2
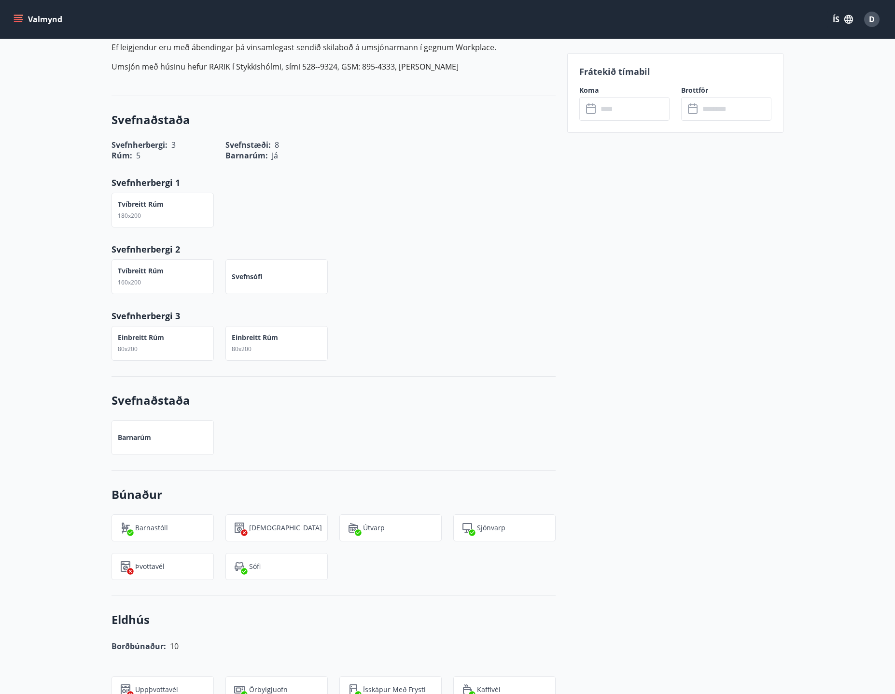
scroll to position [531, 0]
